Goal: Information Seeking & Learning: Learn about a topic

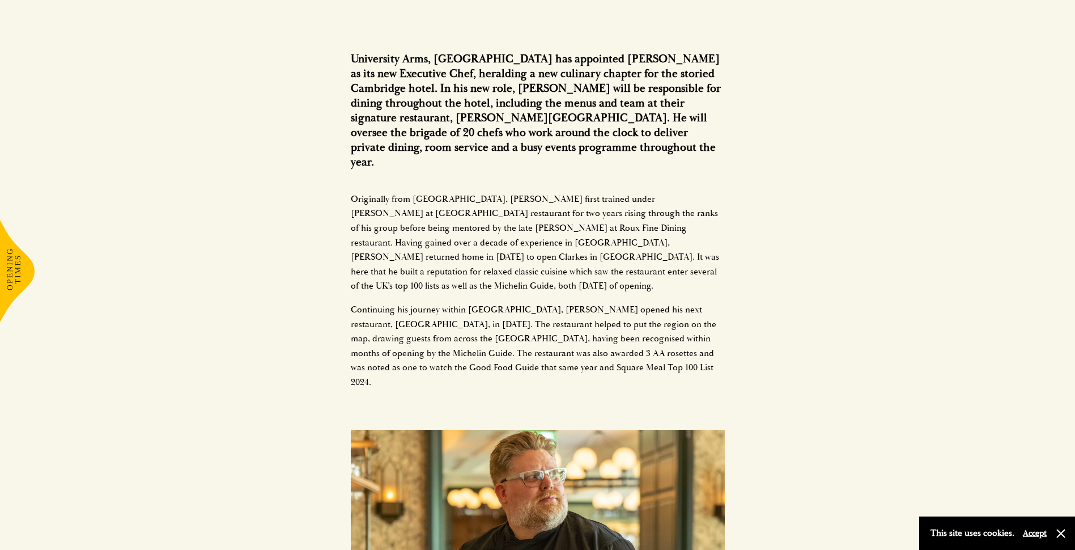
scroll to position [850, 0]
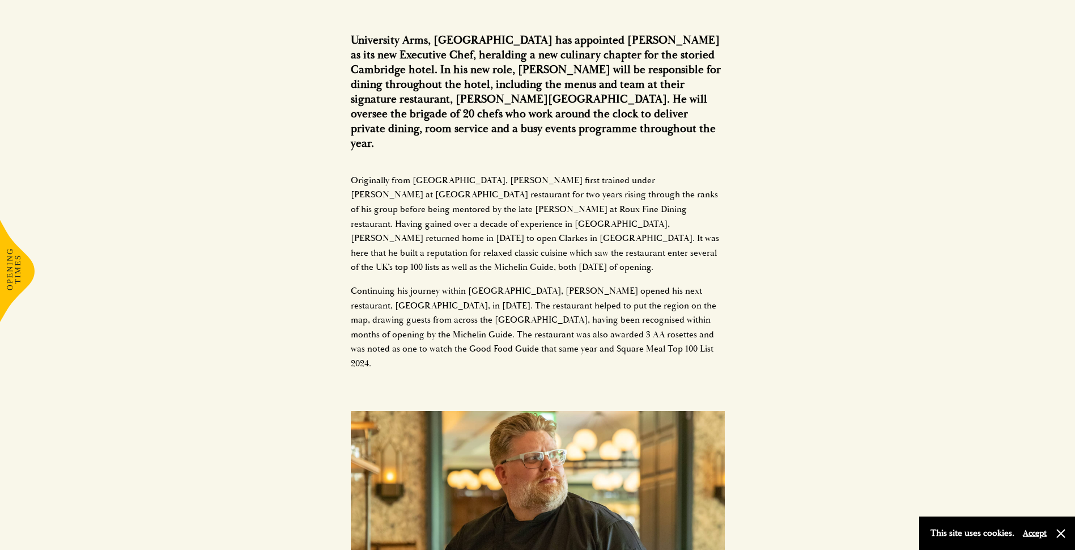
drag, startPoint x: 671, startPoint y: 424, endPoint x: 675, endPoint y: 436, distance: 13.3
drag, startPoint x: 675, startPoint y: 436, endPoint x: 798, endPoint y: 129, distance: 330.7
click at [798, 129] on div "University Arms, Cambridge has appointed Lee Clarke as its new Executive Chef, …" at bounding box center [537, 329] width 1075 height 1574
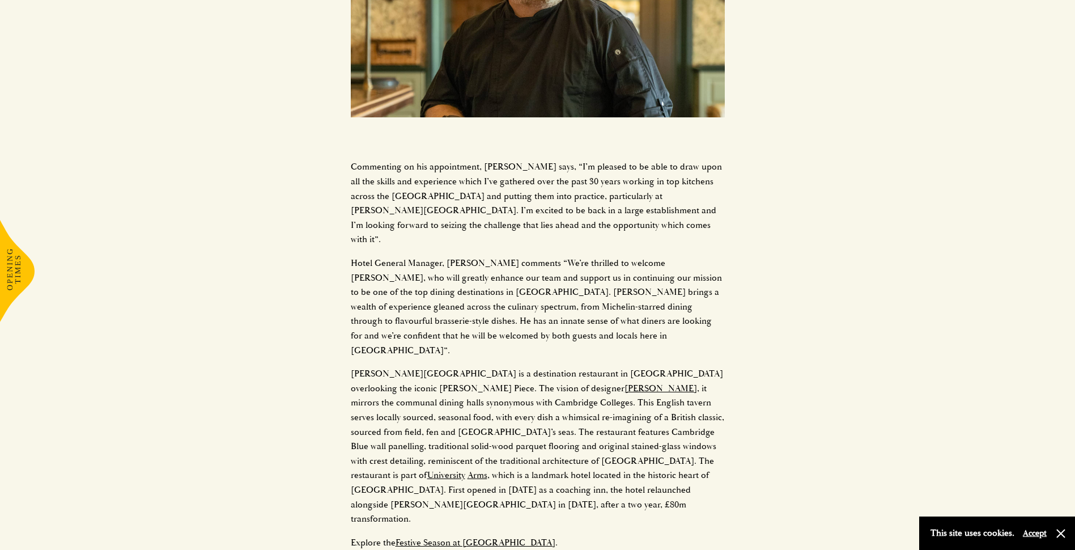
scroll to position [1416, 0]
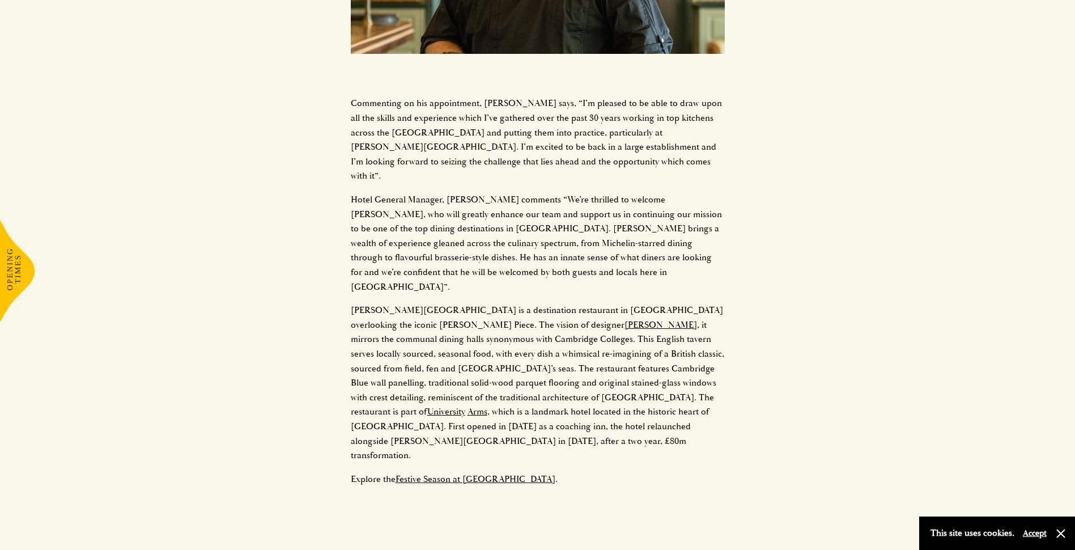
click at [436, 473] on link "Festive Season at Parkers Tavern" at bounding box center [475, 478] width 160 height 11
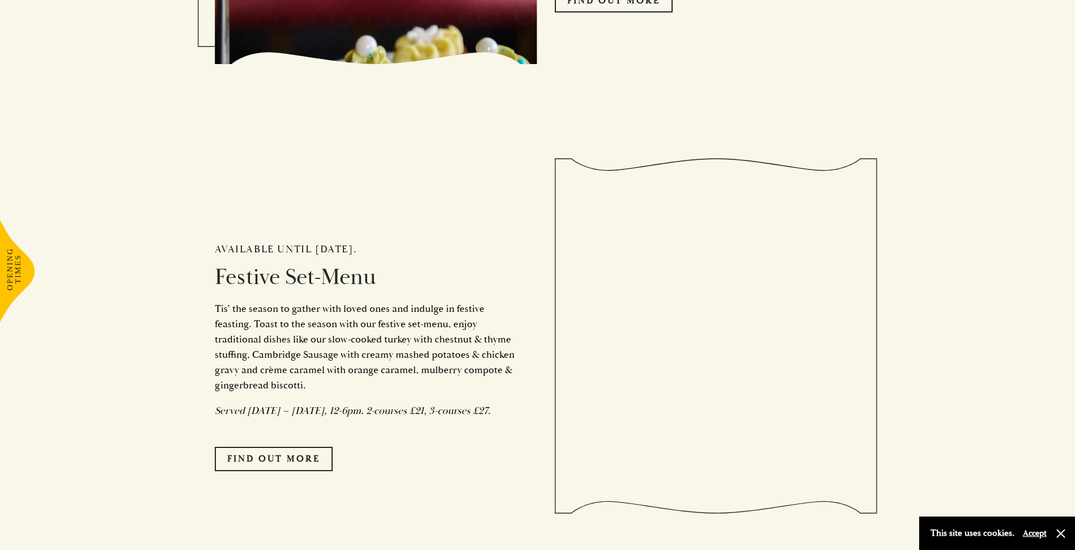
scroll to position [963, 0]
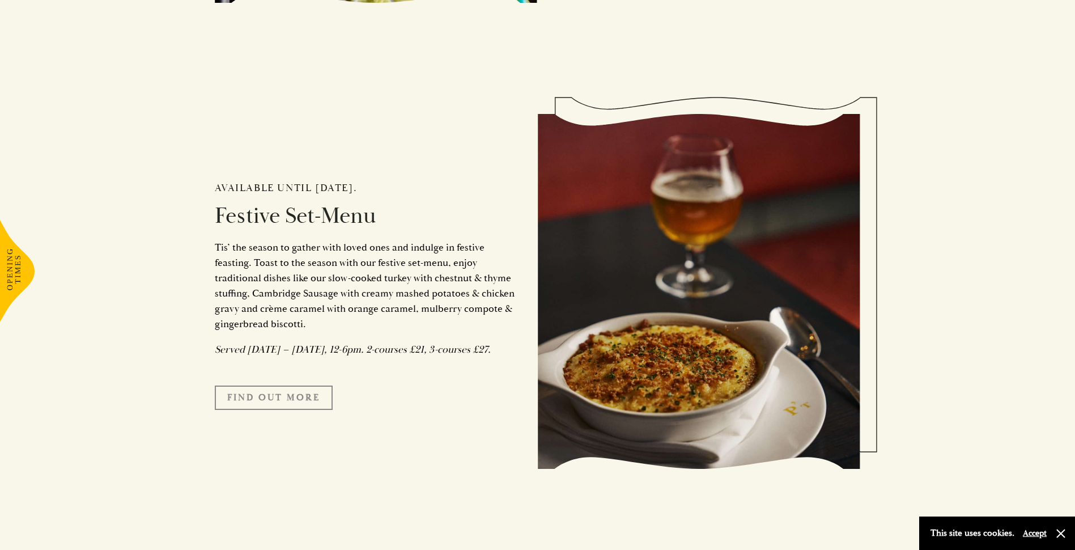
click at [266, 408] on link "FIND OUT MORE" at bounding box center [274, 397] width 118 height 24
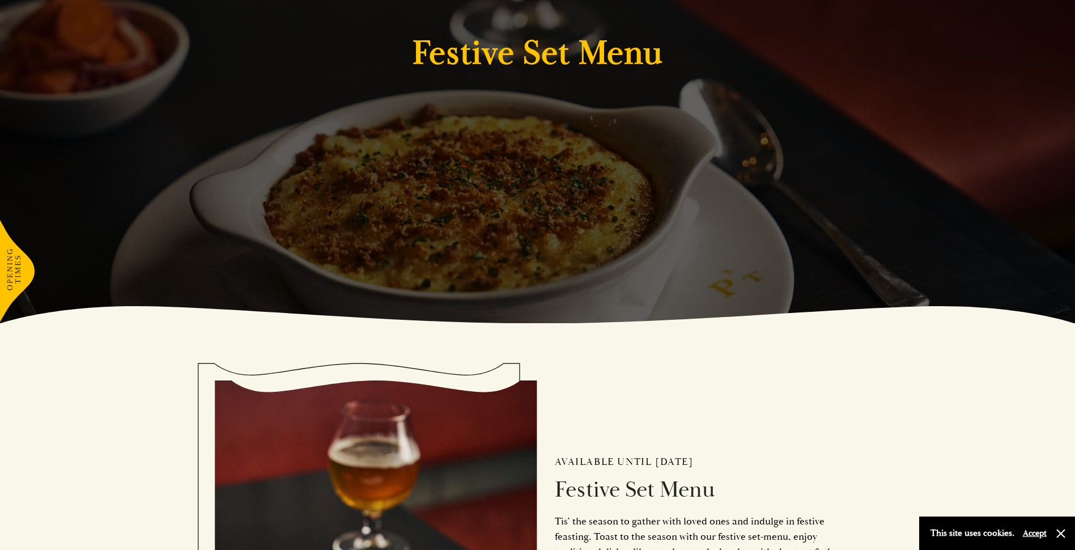
scroll to position [510, 0]
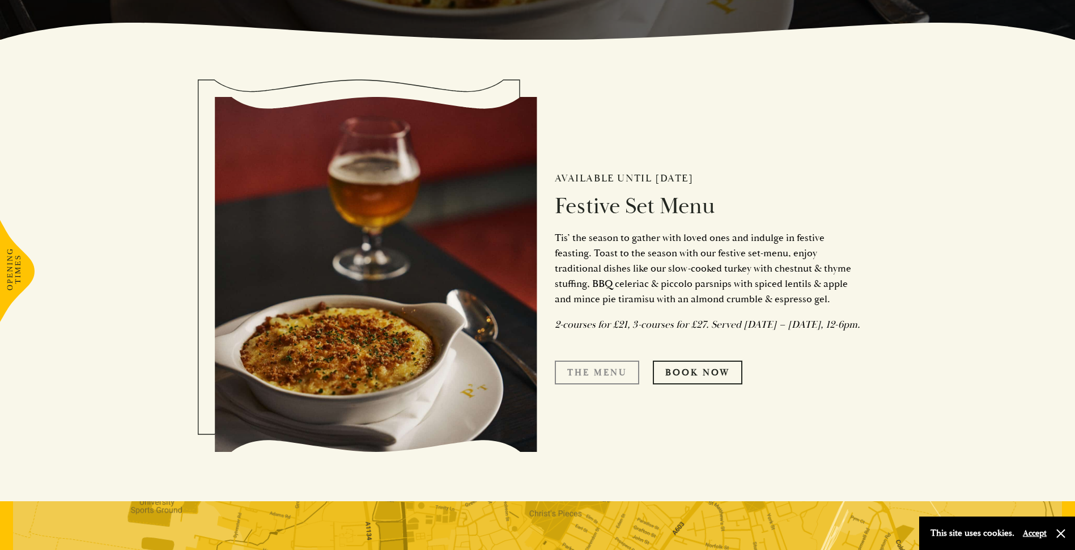
click at [583, 383] on link "The Menu" at bounding box center [597, 372] width 84 height 24
